Goal: Register for event/course

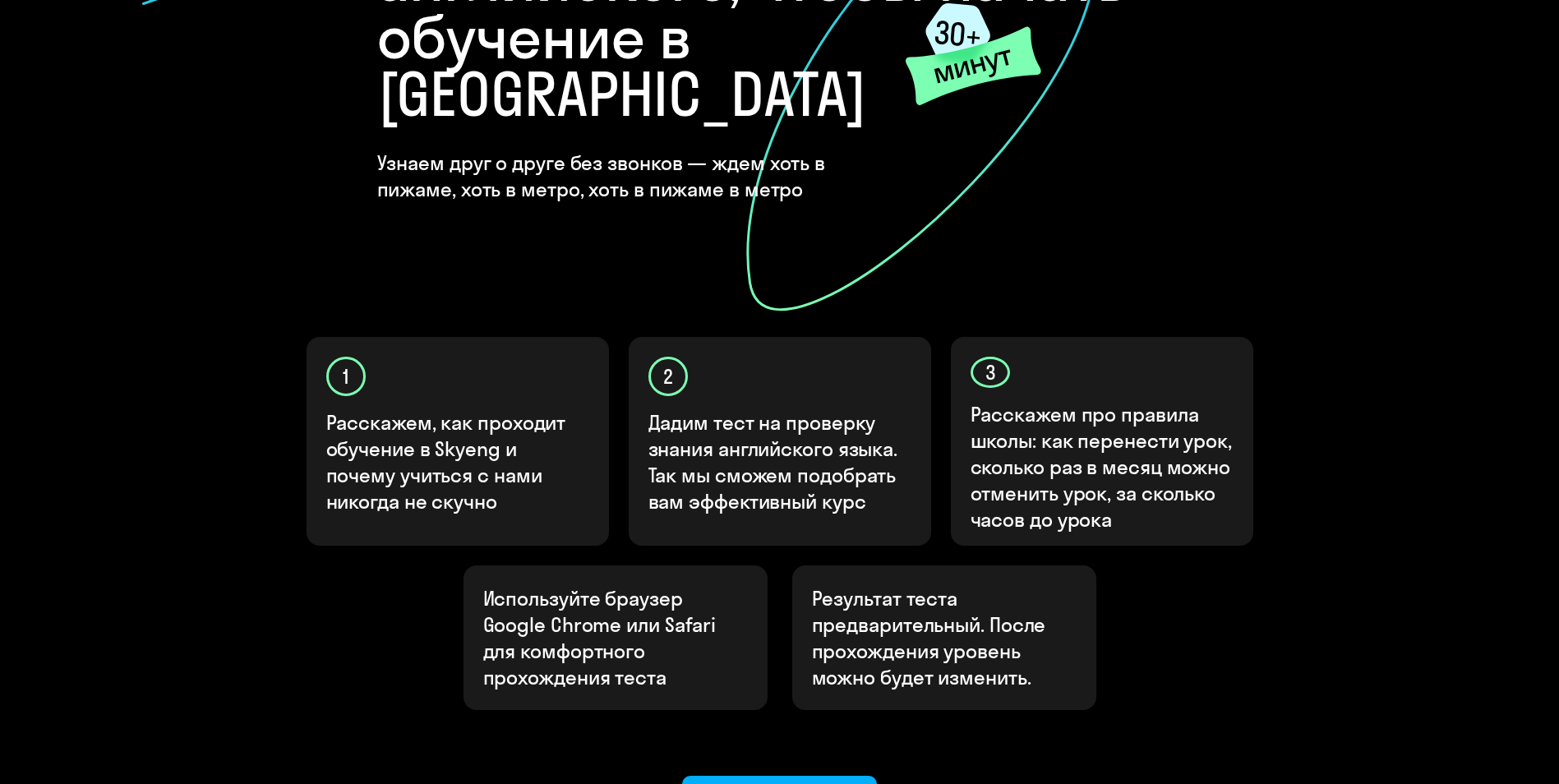
scroll to position [402, 0]
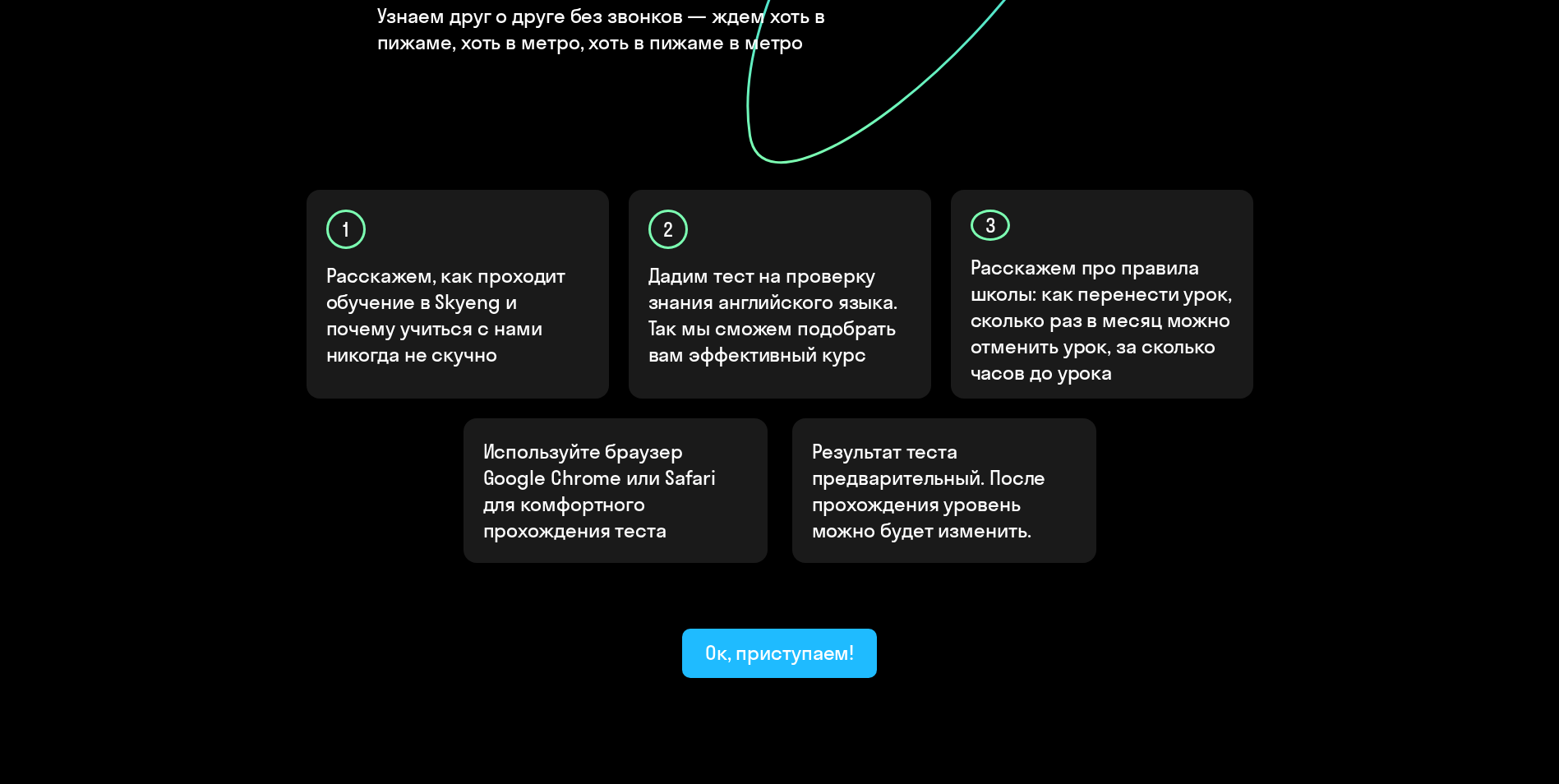
click at [791, 629] on button "Ок, приступаем!" at bounding box center [780, 653] width 195 height 50
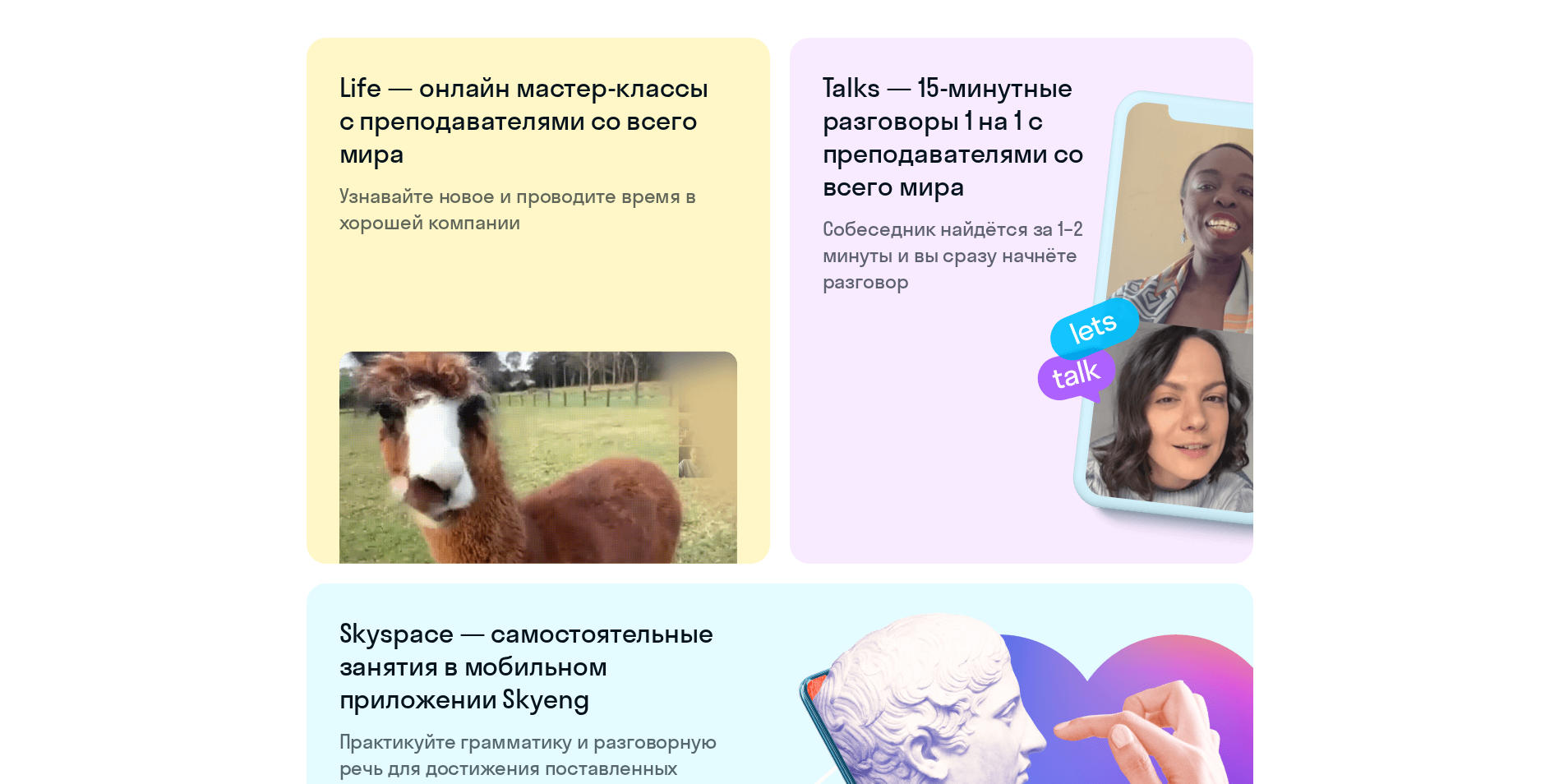
scroll to position [3024, 0]
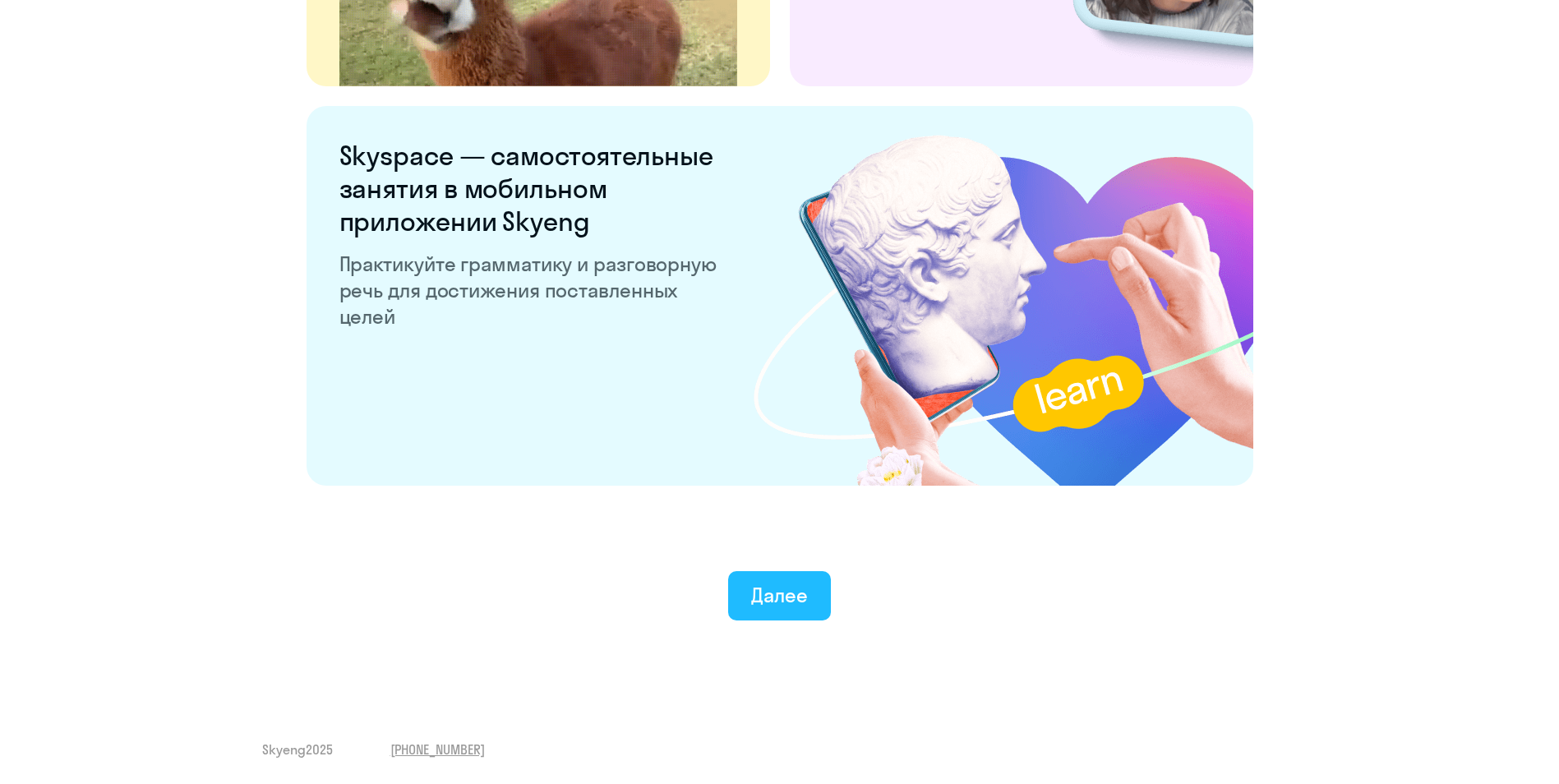
click at [781, 596] on div "Далее" at bounding box center [780, 595] width 56 height 26
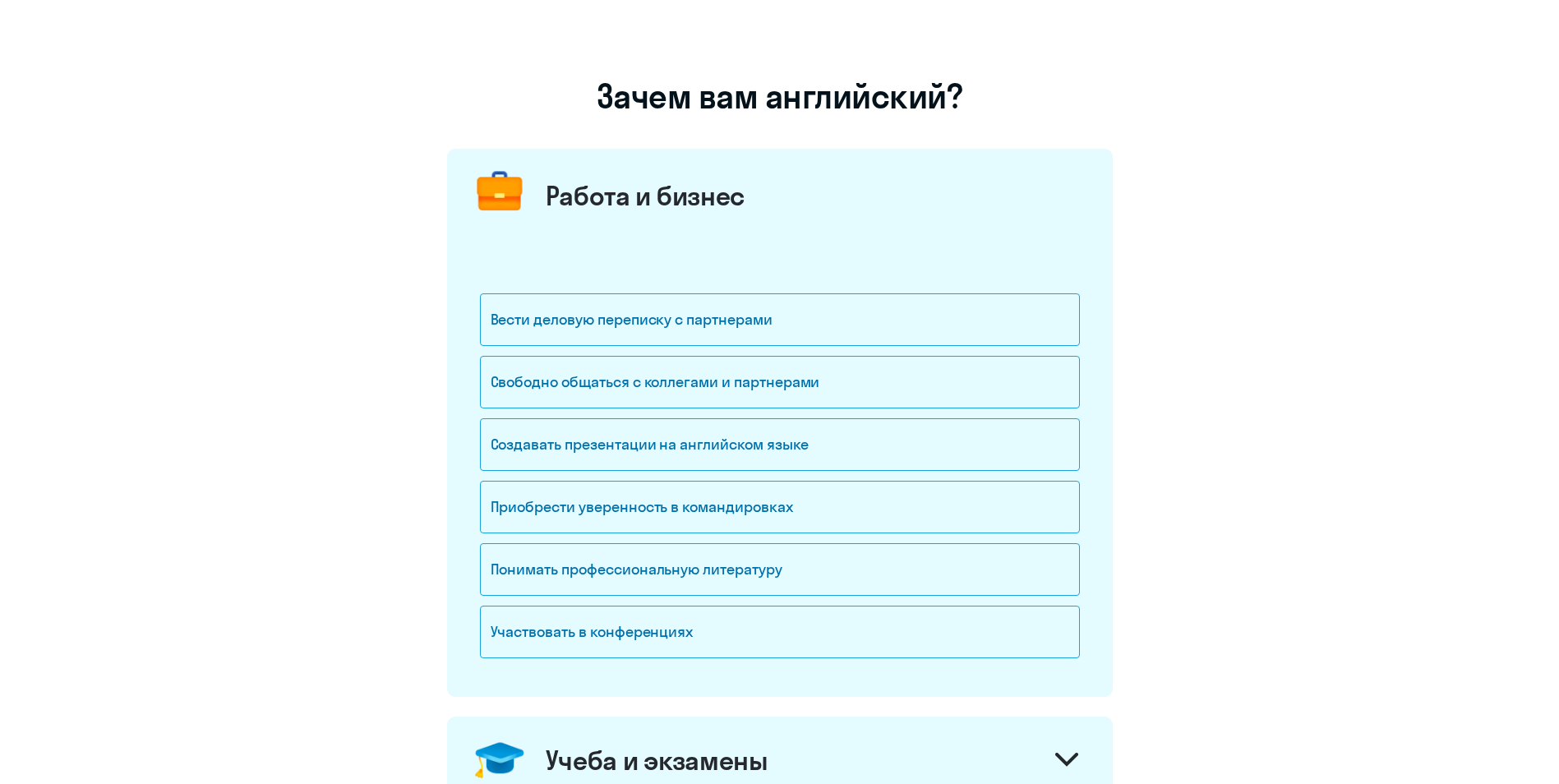
scroll to position [164, 0]
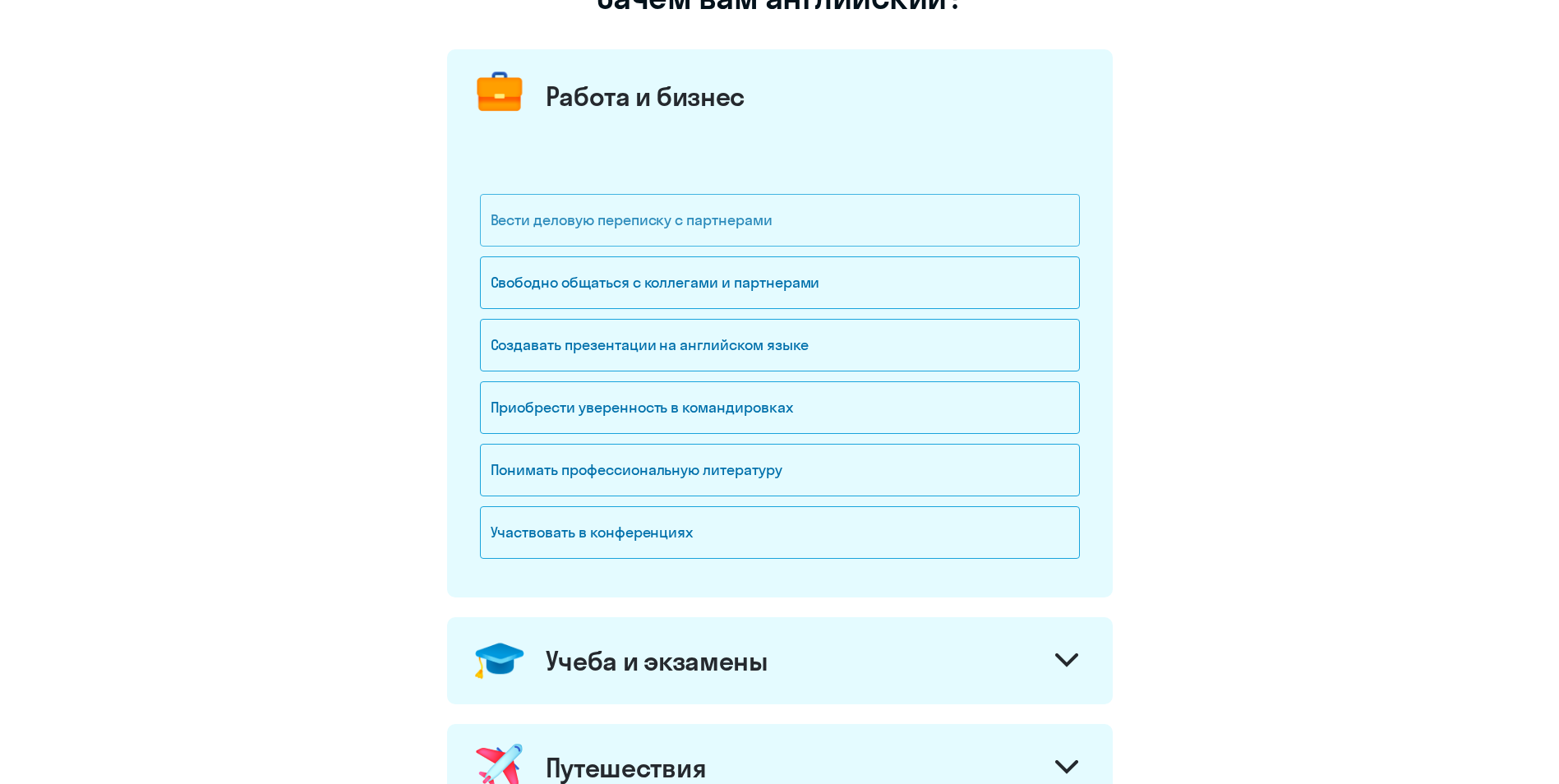
click at [765, 229] on div "Вести деловую переписку с партнерами" at bounding box center [780, 221] width 600 height 52
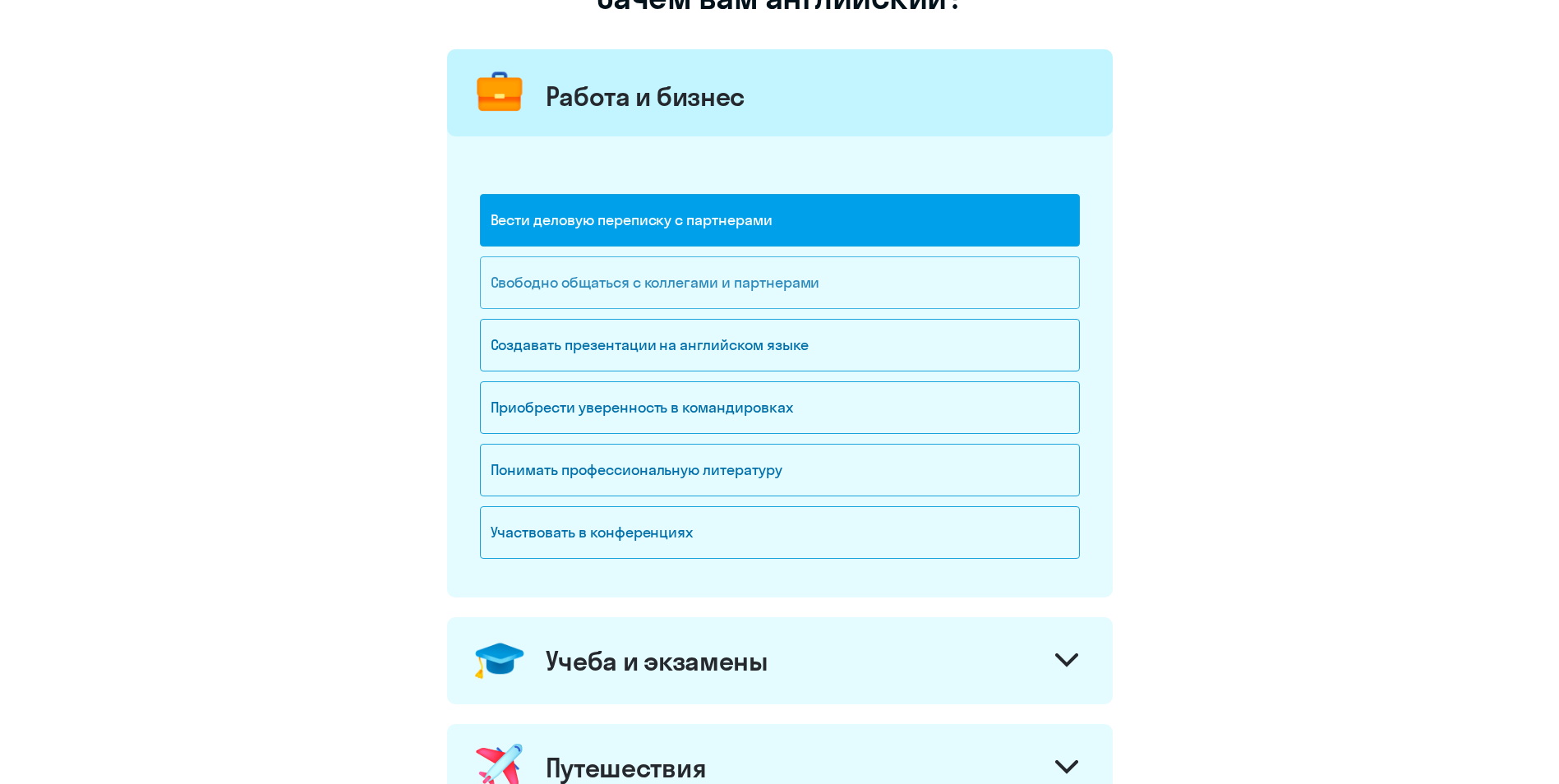
click at [786, 292] on div "Свободно общаться с коллегами и партнерами" at bounding box center [780, 283] width 600 height 52
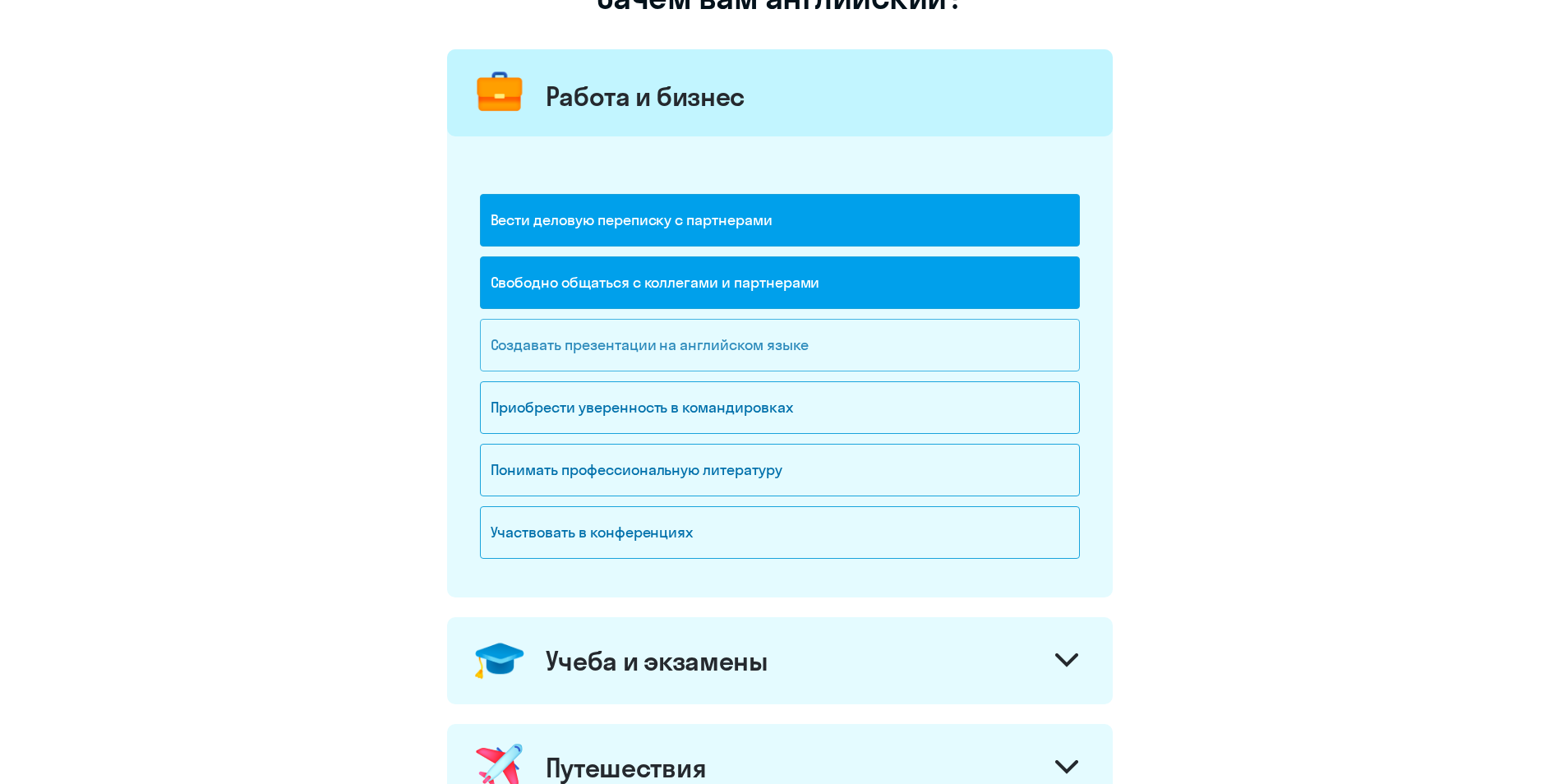
click at [786, 358] on div "Создавать презентации на английском языке" at bounding box center [780, 345] width 600 height 52
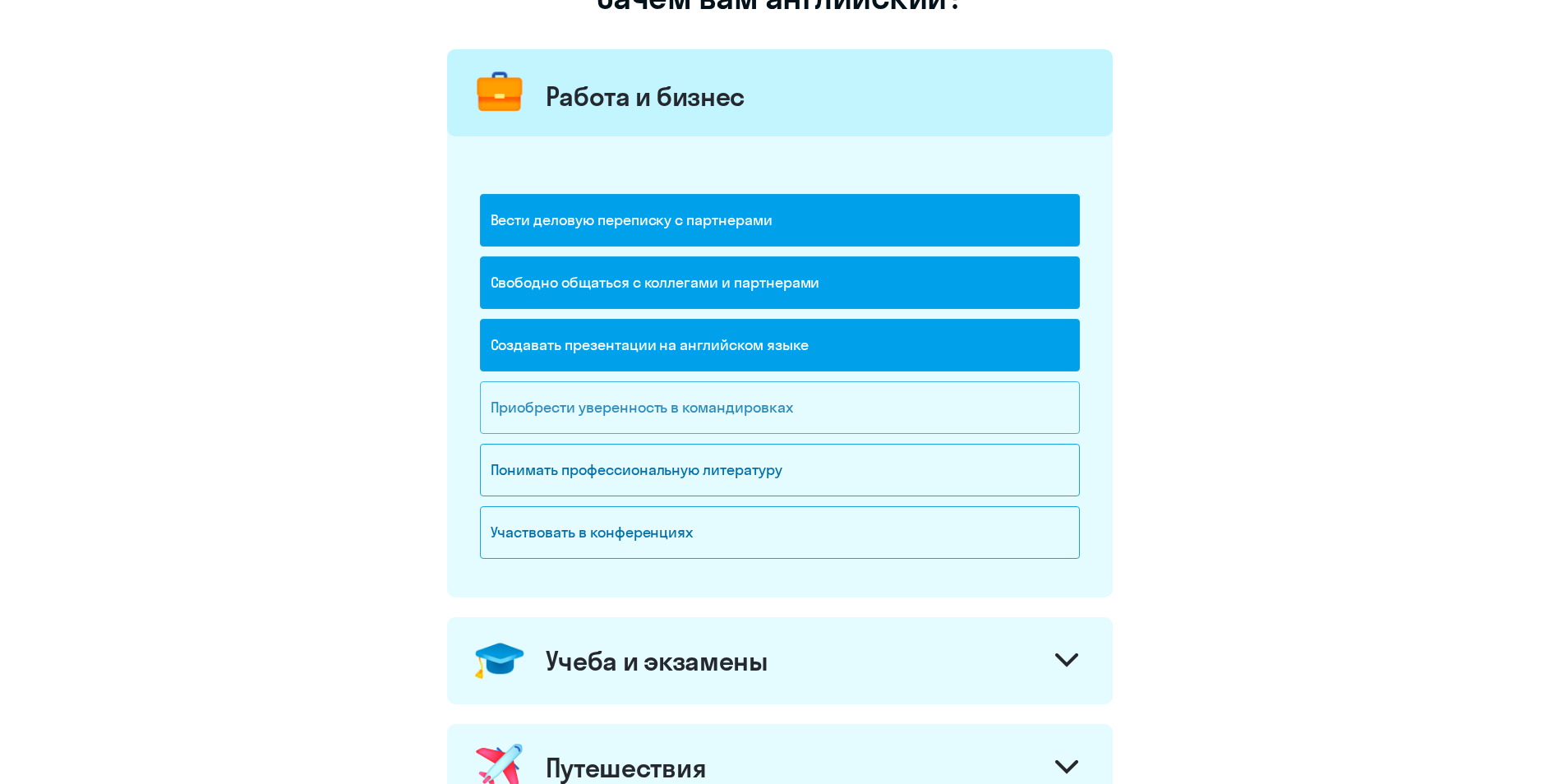
click at [822, 420] on div "Приобрести уверенность в командировках" at bounding box center [780, 407] width 600 height 52
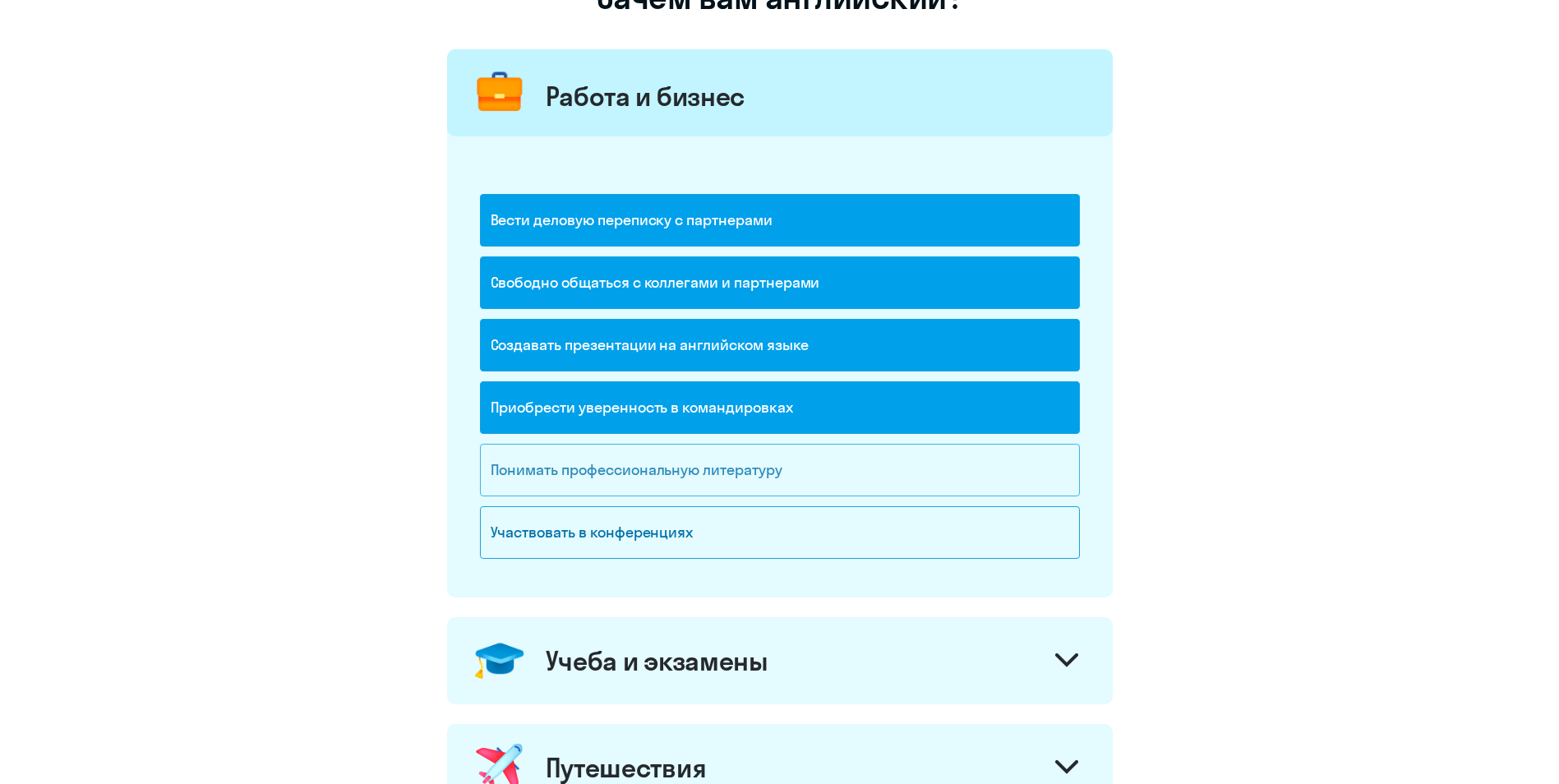
click at [808, 457] on div "Понимать профессиональную литературу" at bounding box center [780, 470] width 600 height 52
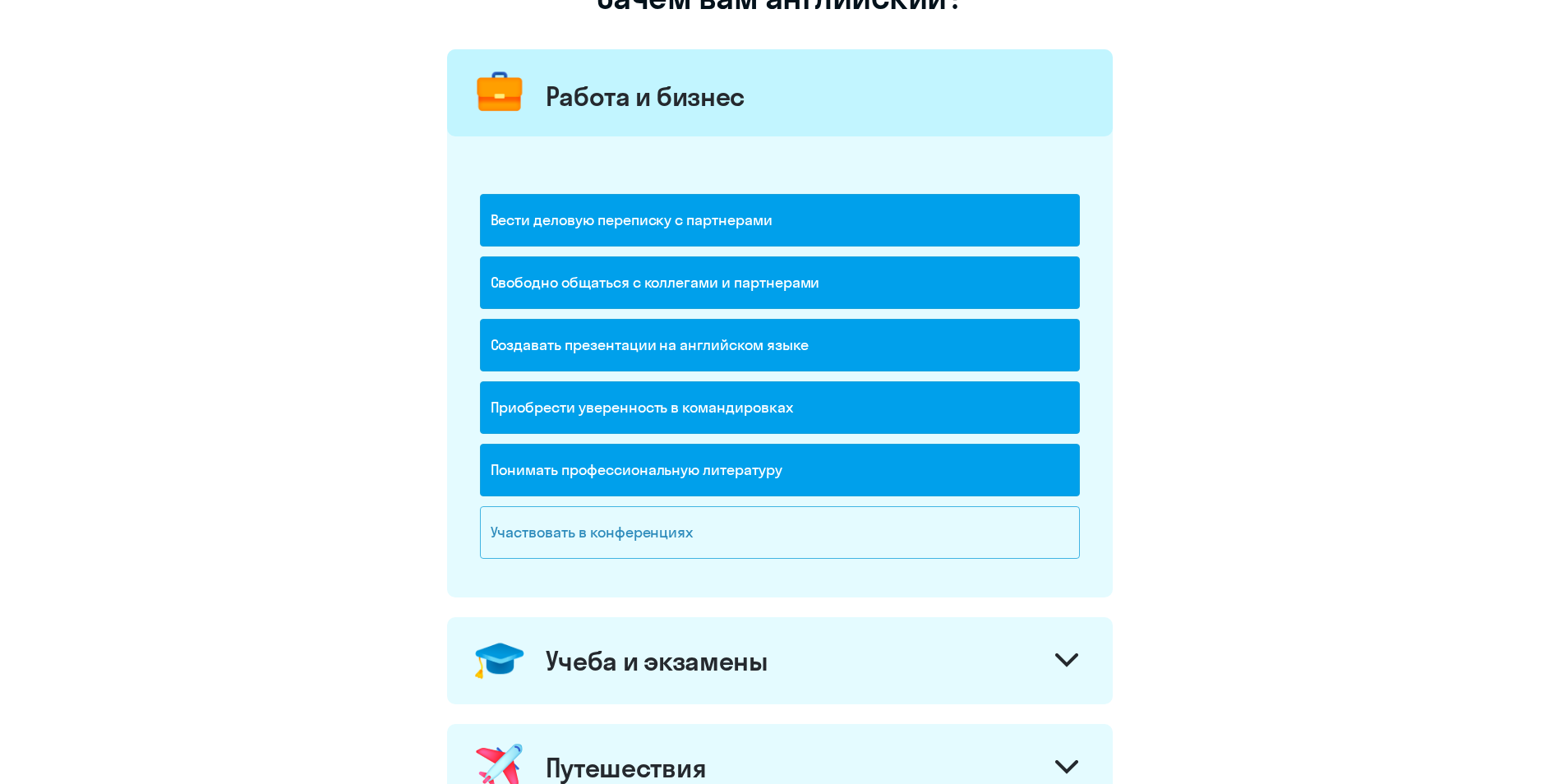
click at [757, 521] on div "Участвовать в конференциях" at bounding box center [780, 532] width 600 height 52
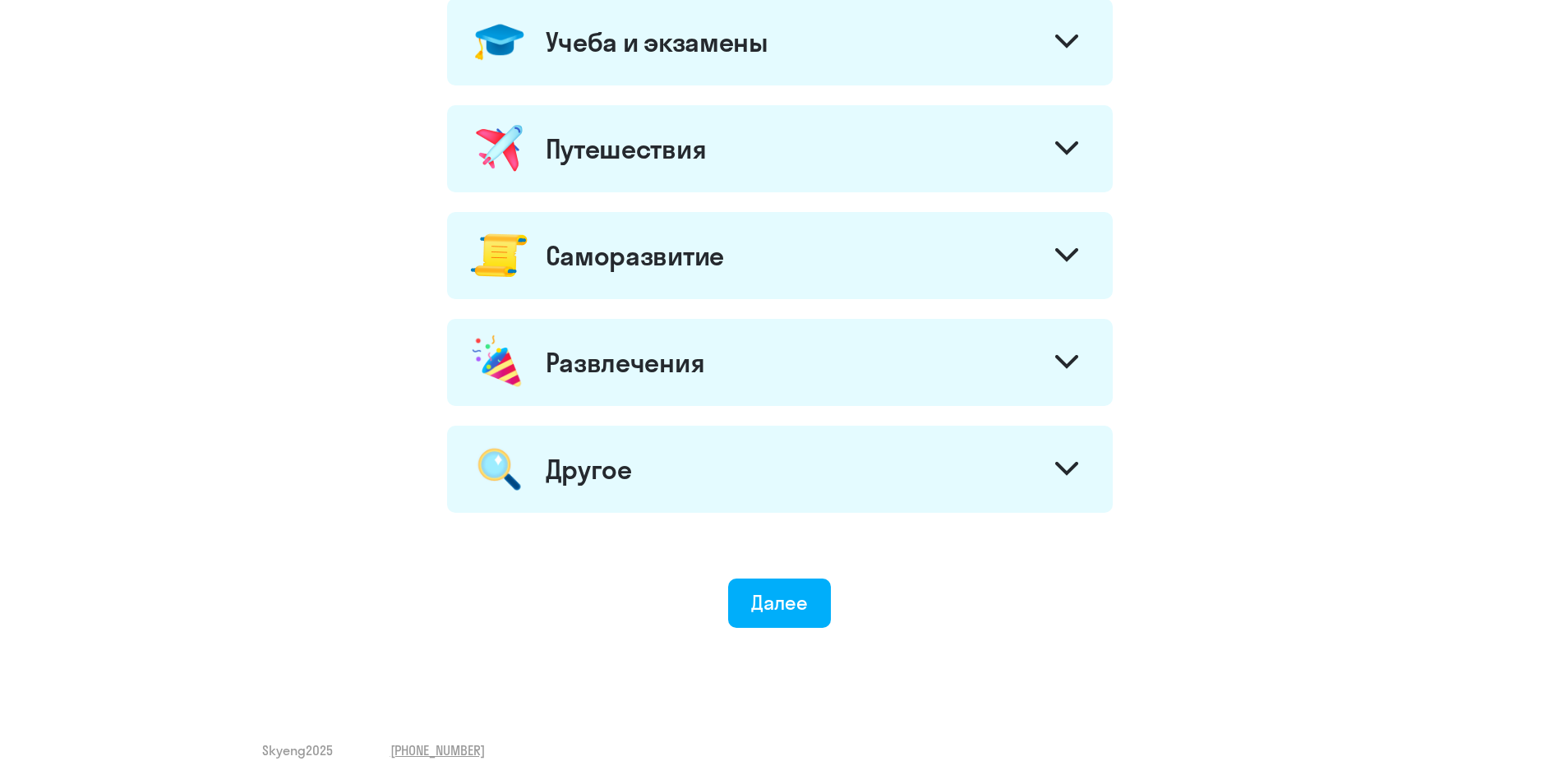
scroll to position [784, 0]
click at [767, 609] on div "Далее" at bounding box center [780, 601] width 56 height 26
